Goal: Transaction & Acquisition: Purchase product/service

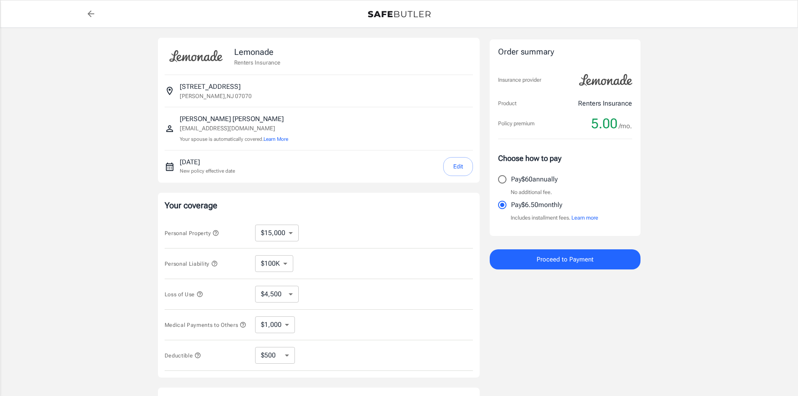
select select "15000"
select select "500"
click at [451, 165] on button "Edit" at bounding box center [458, 166] width 30 height 19
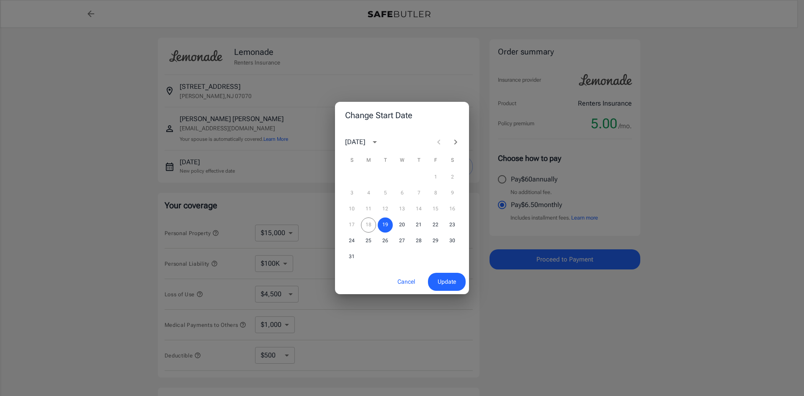
click at [370, 225] on div "17 18 19 20 21 22 23" at bounding box center [402, 224] width 134 height 15
click at [452, 278] on span "Update" at bounding box center [447, 282] width 18 height 10
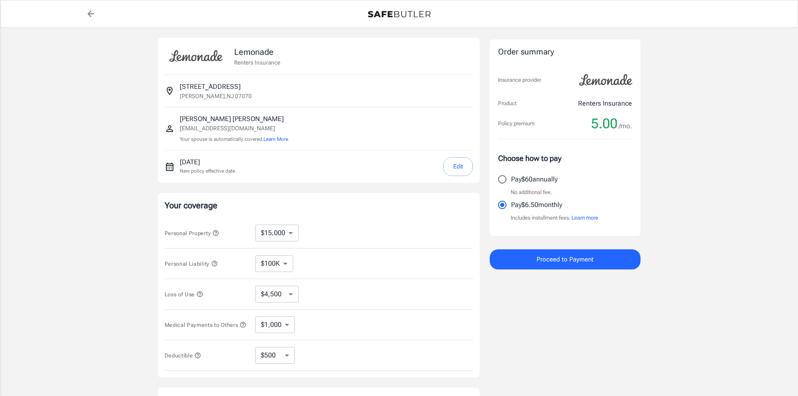
click at [550, 261] on span "Proceed to Payment" at bounding box center [565, 259] width 57 height 11
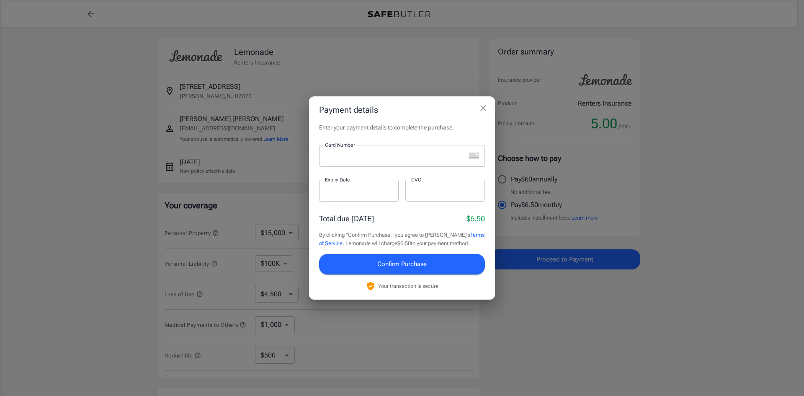
click at [484, 108] on icon "close" at bounding box center [484, 108] width 6 height 6
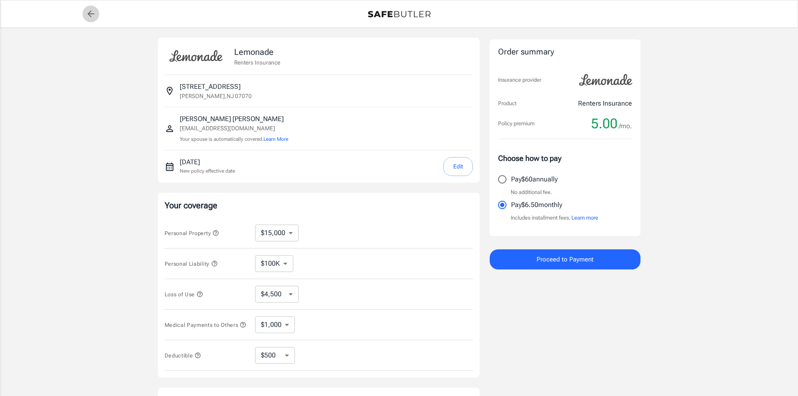
click at [90, 16] on icon "back to quotes" at bounding box center [91, 13] width 7 height 7
select select "15000"
select select "500"
click at [275, 165] on div "[DATE] New policy effective date Edit" at bounding box center [326, 166] width 293 height 19
click at [592, 221] on button "Learn more" at bounding box center [584, 218] width 27 height 8
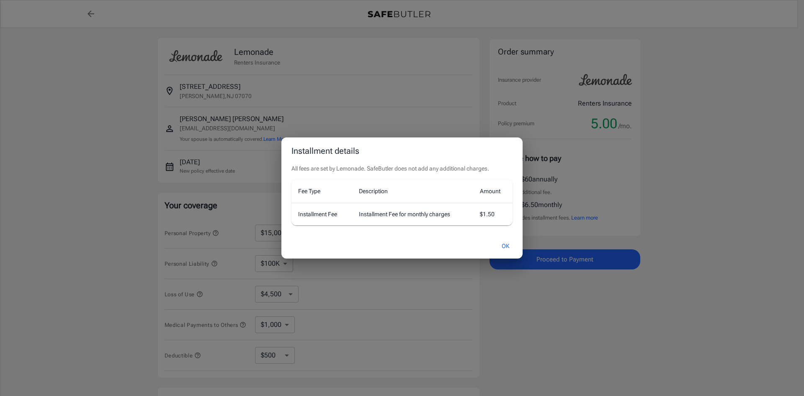
click at [512, 248] on button "OK" at bounding box center [505, 246] width 27 height 18
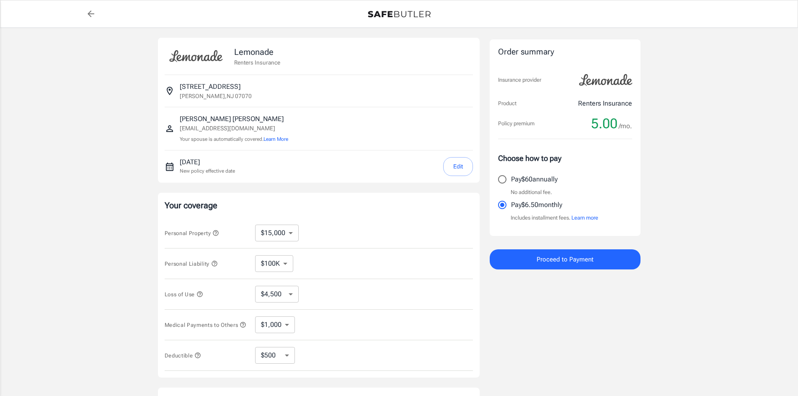
click at [582, 265] on button "Proceed to Payment" at bounding box center [565, 259] width 151 height 20
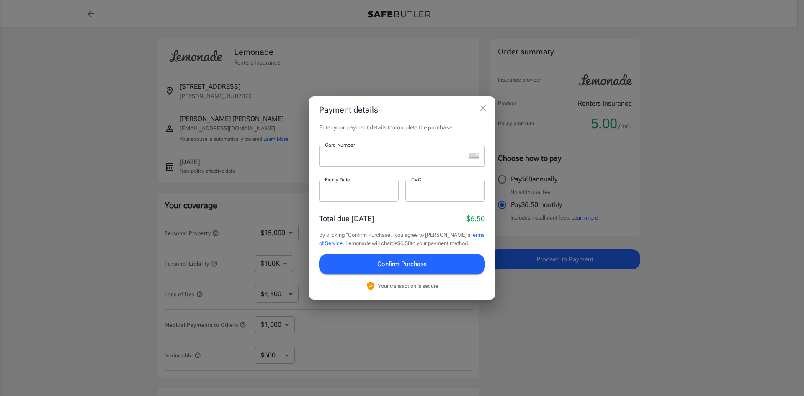
click at [359, 160] on iframe at bounding box center [395, 156] width 141 height 8
click at [348, 195] on div at bounding box center [359, 191] width 80 height 22
click at [412, 269] on span "Confirm Purchase" at bounding box center [401, 263] width 49 height 11
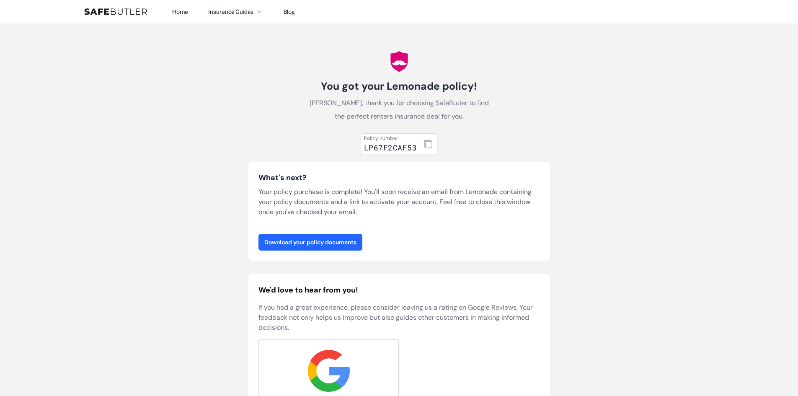
click at [317, 244] on link "Download your policy documents" at bounding box center [310, 242] width 104 height 17
